Goal: Information Seeking & Learning: Learn about a topic

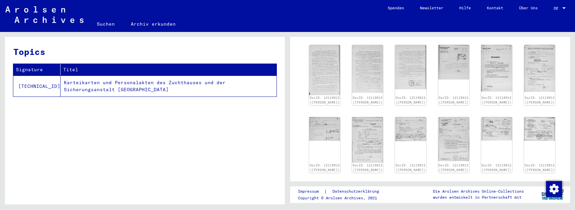
scroll to position [330, 0]
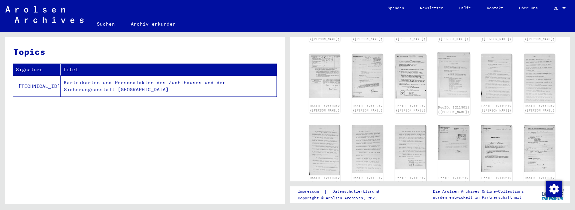
click at [453, 97] on img at bounding box center [453, 74] width 33 height 45
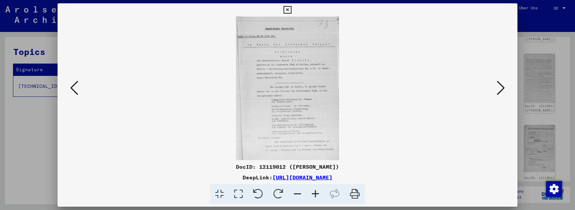
click at [315, 194] on icon at bounding box center [315, 194] width 18 height 20
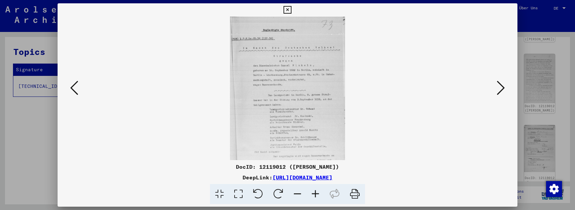
click at [315, 194] on icon at bounding box center [315, 194] width 18 height 20
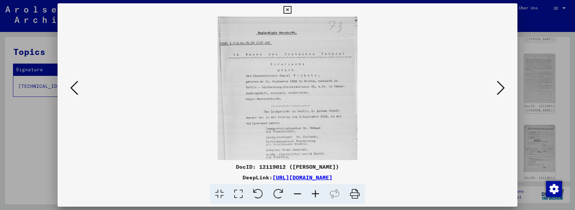
click at [315, 194] on icon at bounding box center [315, 194] width 18 height 20
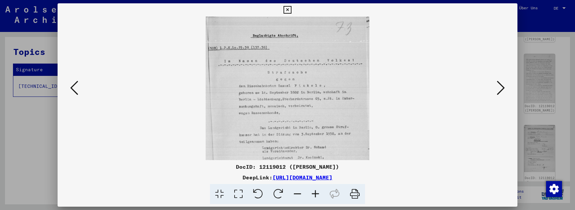
click at [315, 194] on icon at bounding box center [315, 194] width 18 height 20
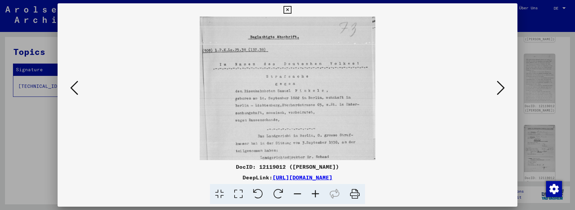
click at [315, 194] on icon at bounding box center [315, 194] width 18 height 20
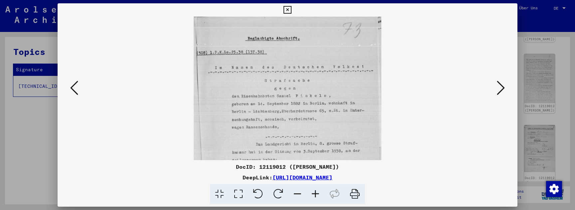
click at [315, 194] on icon at bounding box center [315, 194] width 18 height 20
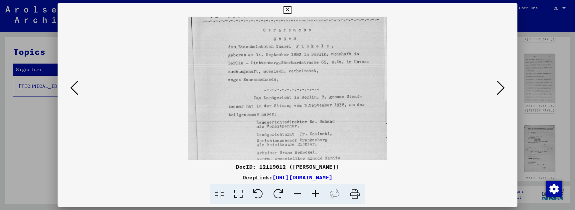
drag, startPoint x: 351, startPoint y: 122, endPoint x: 363, endPoint y: 44, distance: 79.5
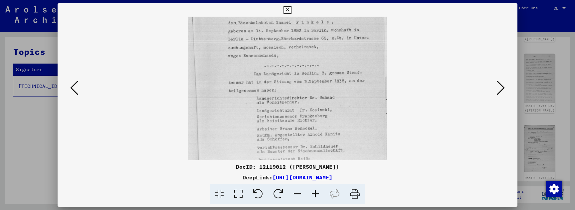
scroll to position [133, 0]
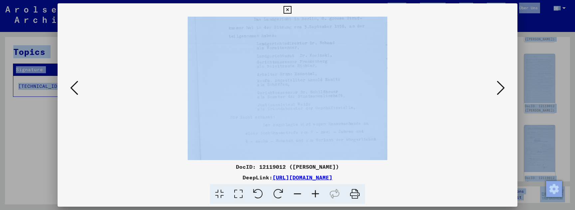
drag, startPoint x: 366, startPoint y: 76, endPoint x: 365, endPoint y: -14, distance: 90.5
click at [353, 118] on img at bounding box center [287, 22] width 199 height 276
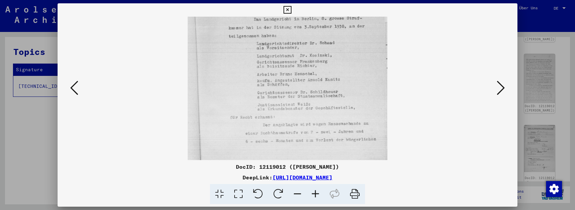
drag, startPoint x: 364, startPoint y: 125, endPoint x: 364, endPoint y: 112, distance: 12.6
click at [497, 89] on icon at bounding box center [501, 88] width 8 height 16
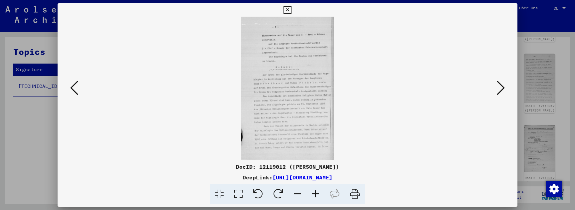
scroll to position [0, 0]
click at [497, 90] on icon at bounding box center [501, 88] width 8 height 16
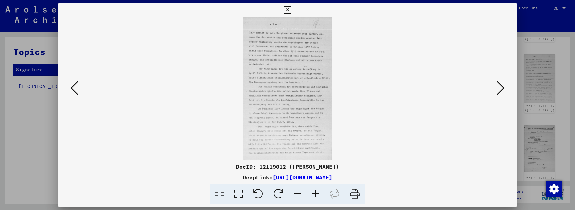
click at [497, 90] on icon at bounding box center [501, 88] width 8 height 16
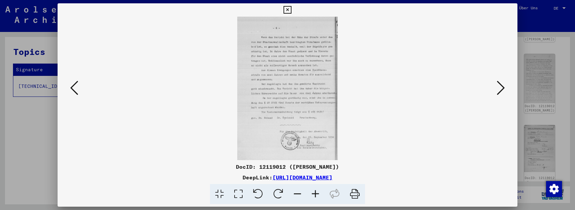
click at [88, 92] on viewer-one-image at bounding box center [287, 88] width 414 height 143
click at [76, 88] on icon at bounding box center [74, 88] width 8 height 16
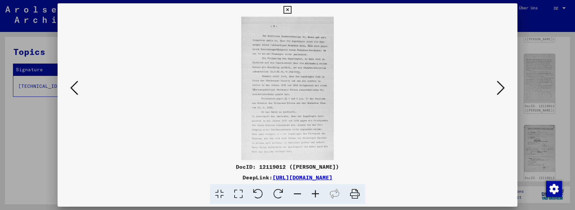
click at [76, 88] on icon at bounding box center [74, 88] width 8 height 16
